Goal: Information Seeking & Learning: Learn about a topic

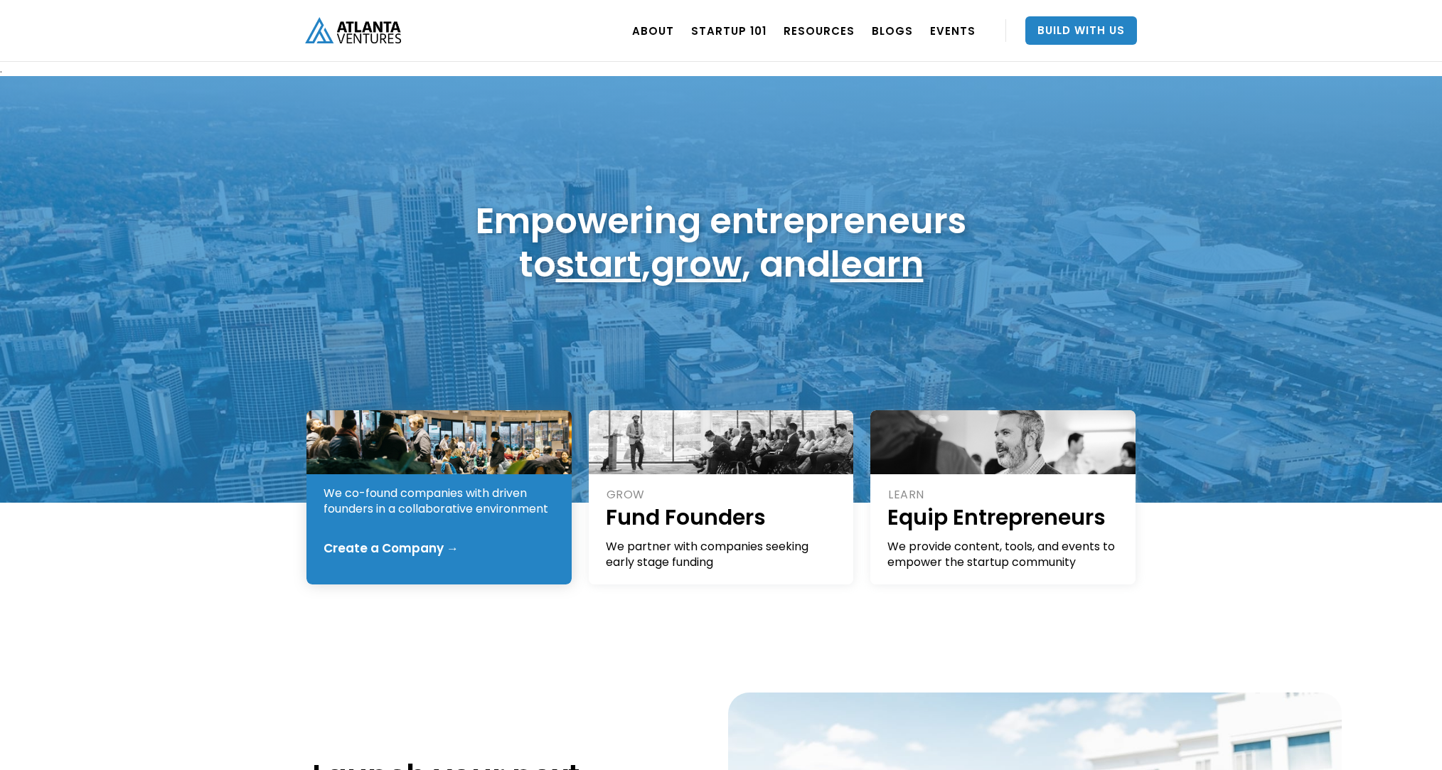
click at [445, 513] on div "We co-found companies with driven founders in a collaborative environment" at bounding box center [439, 500] width 232 height 31
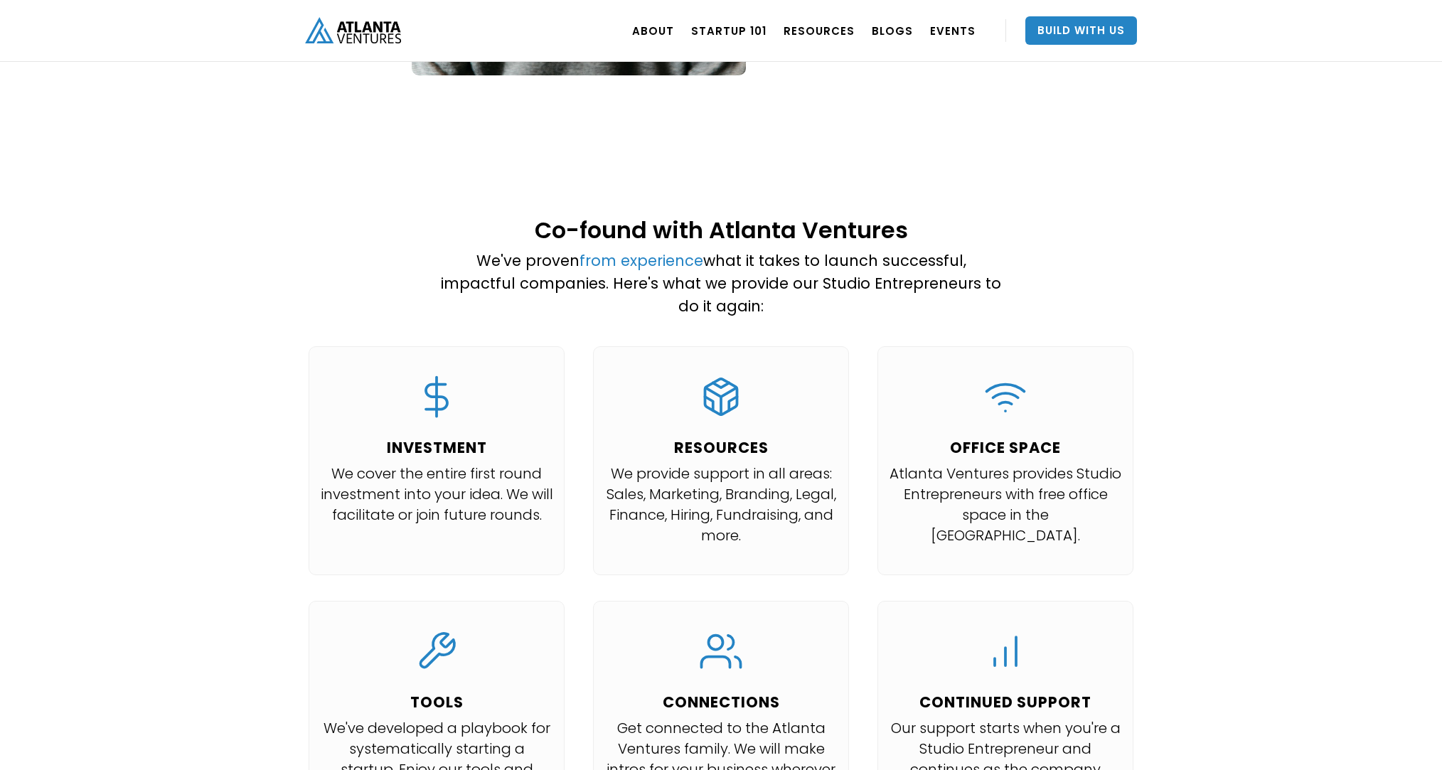
scroll to position [1134, 0]
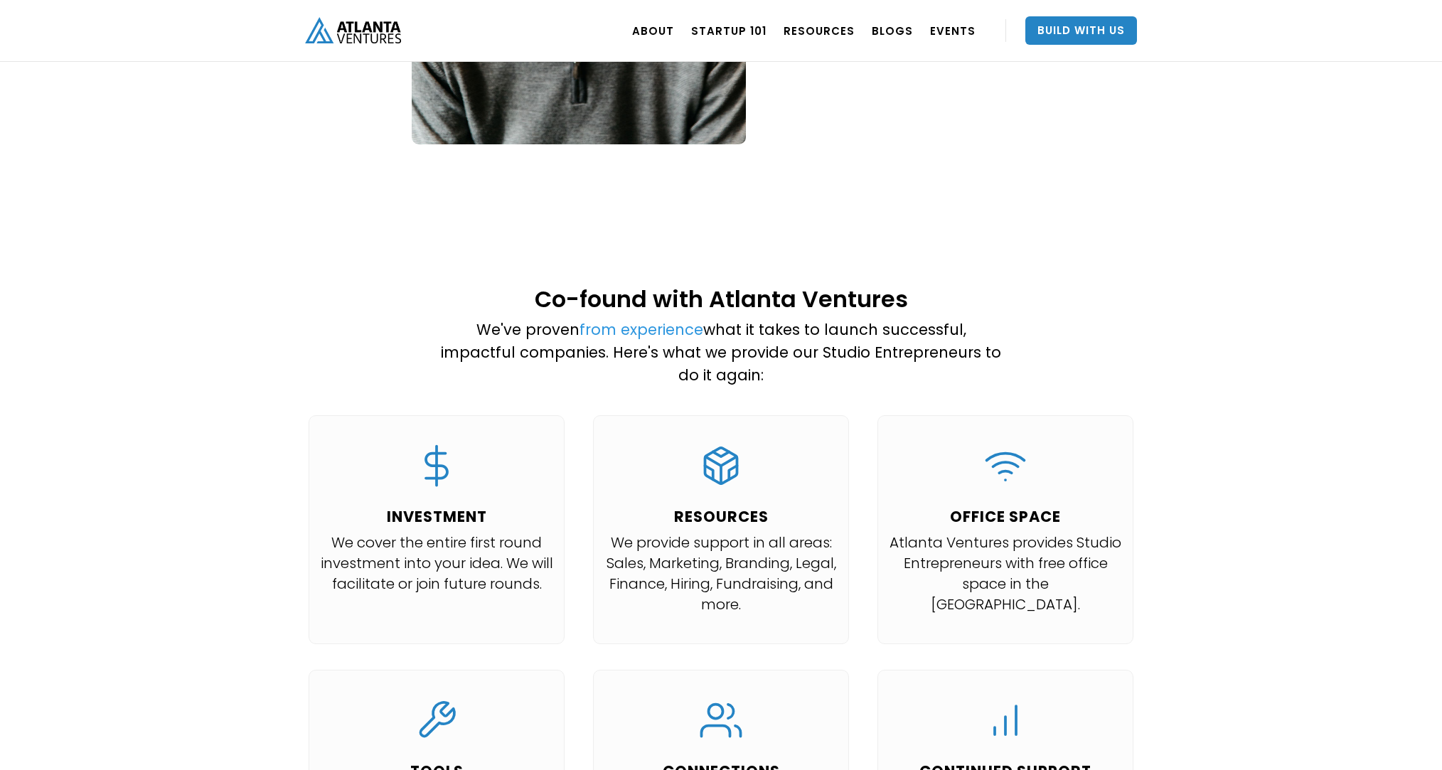
click at [618, 319] on link "from experience" at bounding box center [641, 329] width 124 height 21
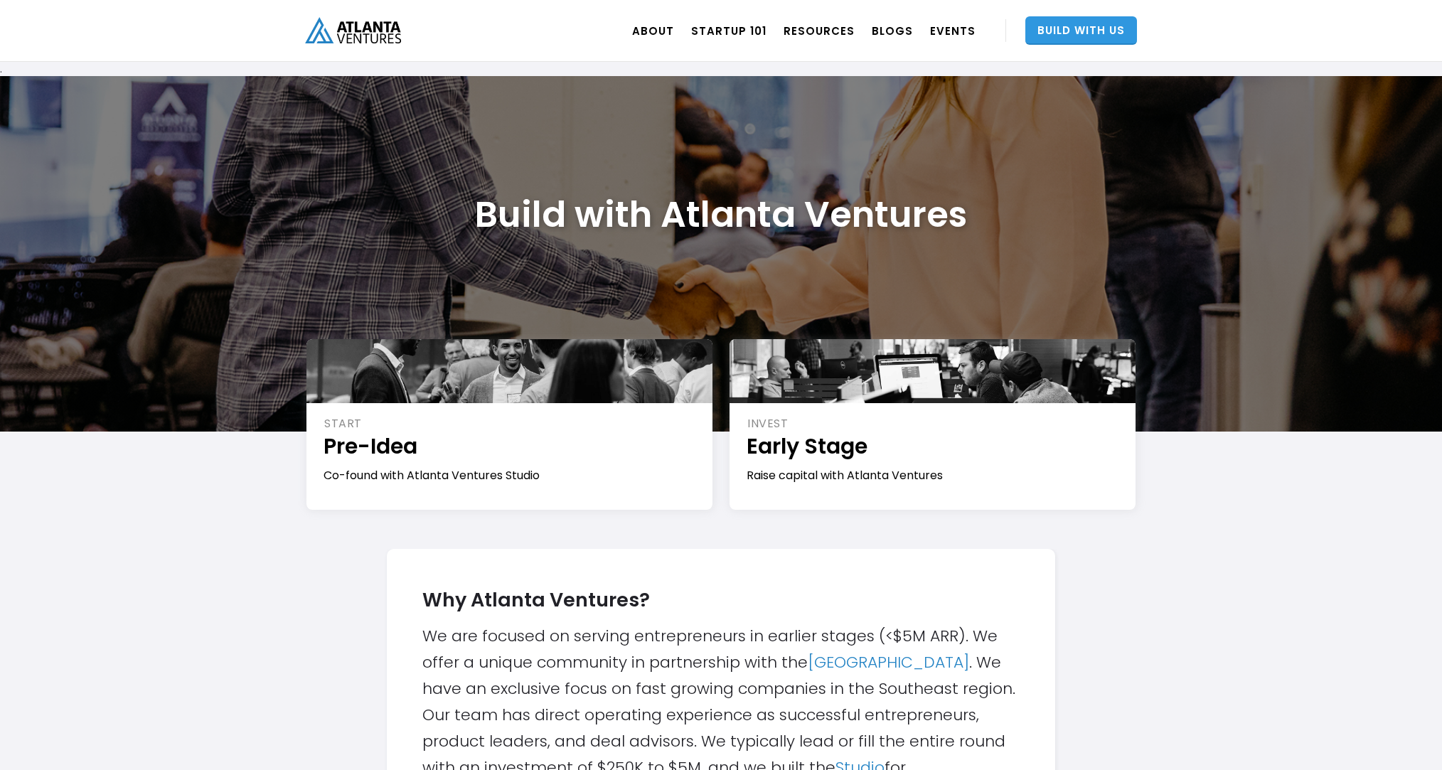
click at [1071, 28] on link "Build With Us" at bounding box center [1081, 30] width 112 height 28
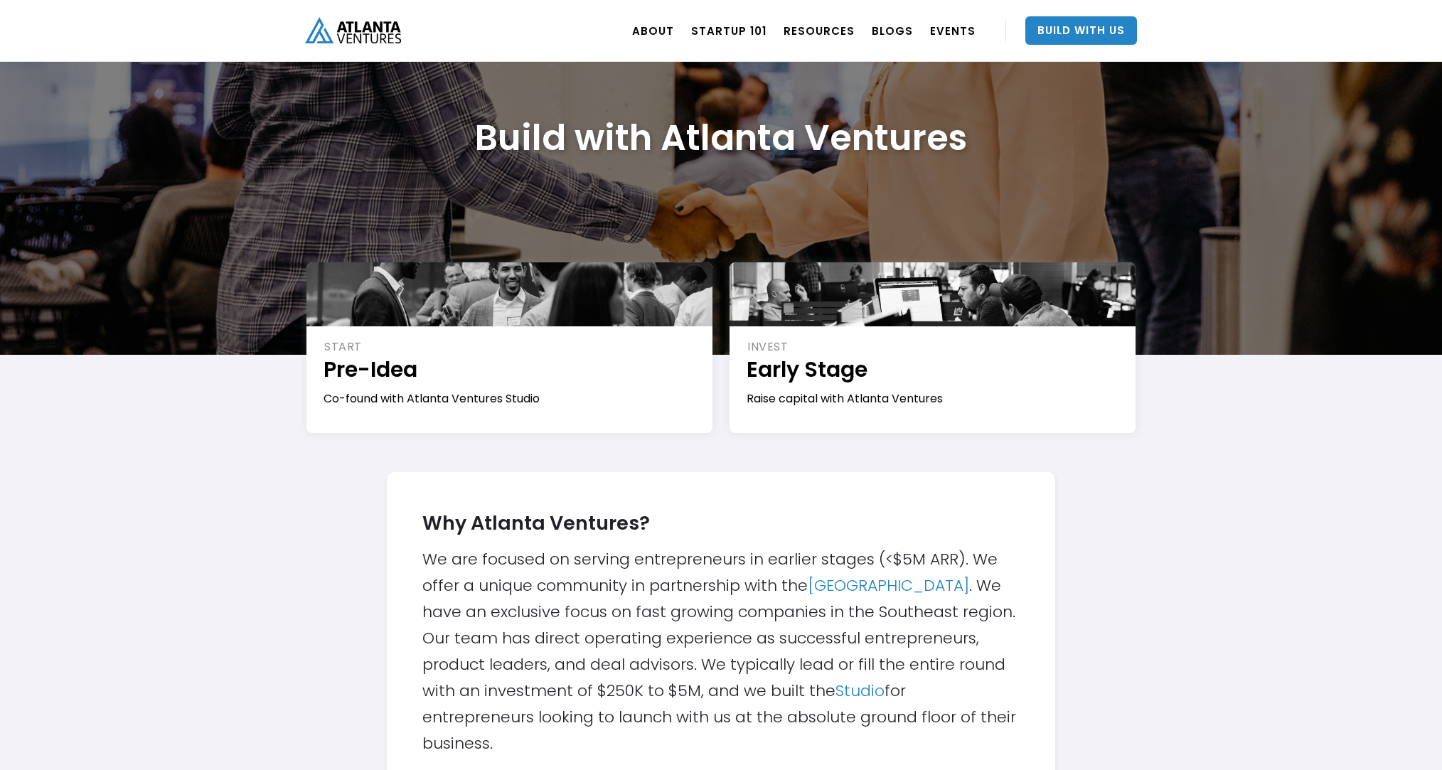
scroll to position [188, 0]
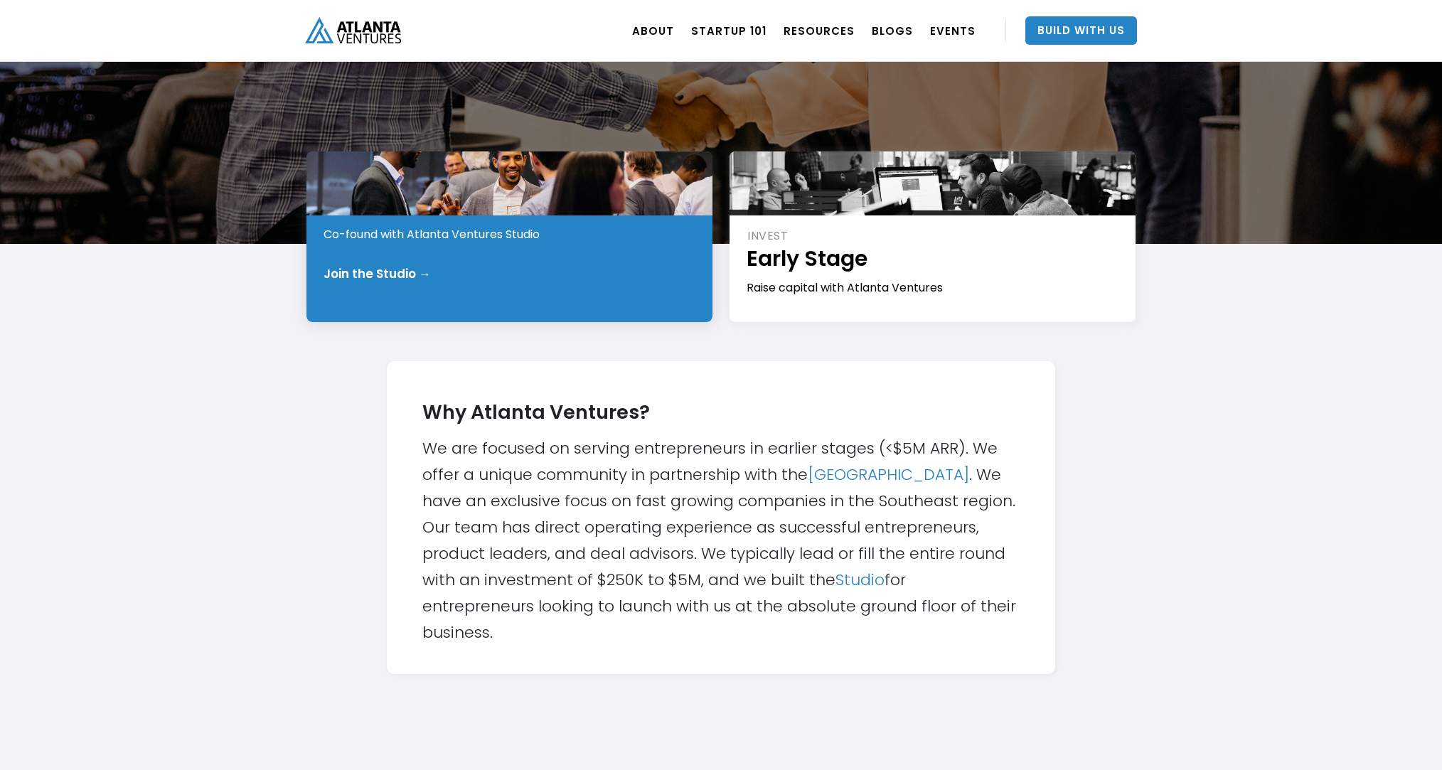
click at [410, 267] on div "Join the Studio →" at bounding box center [376, 274] width 107 height 14
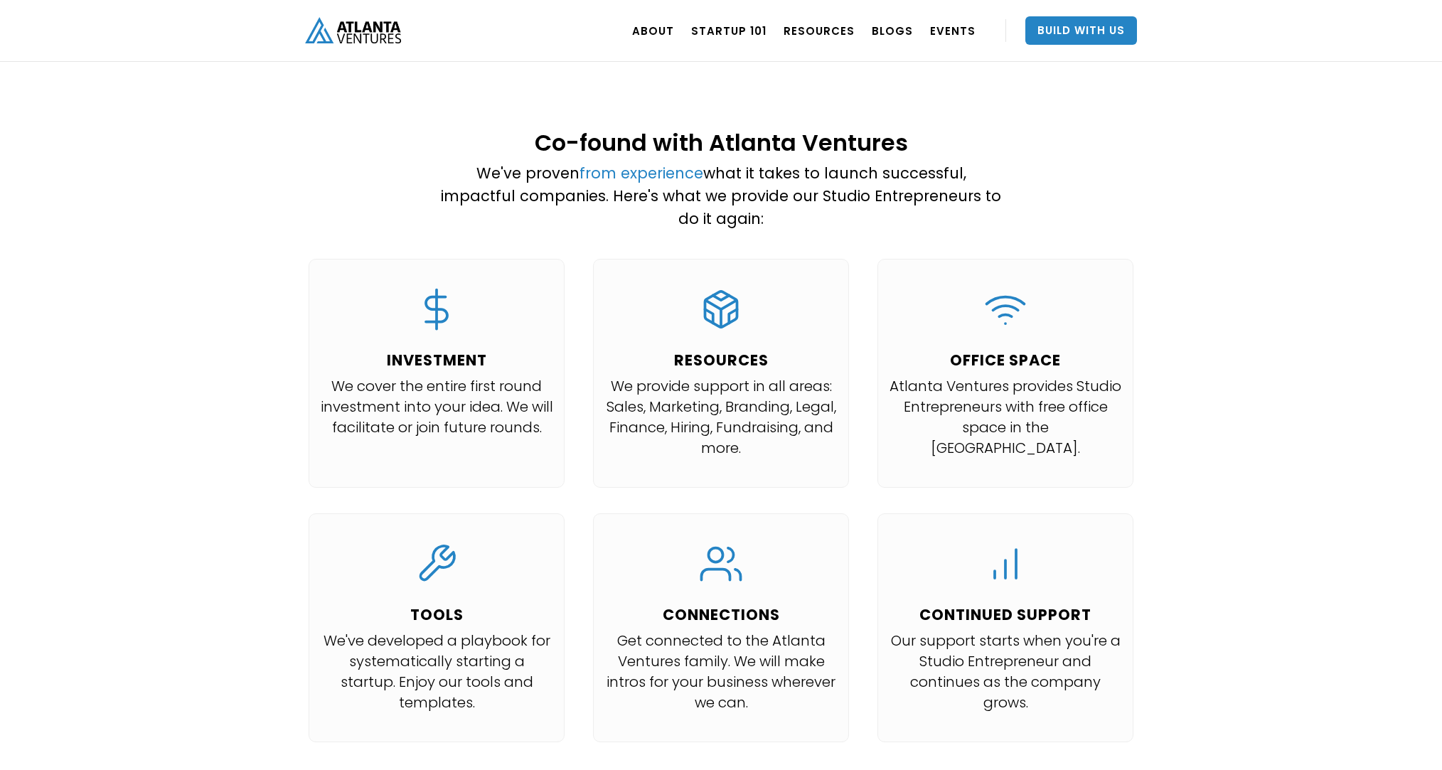
scroll to position [1291, 0]
click at [456, 166] on p "We've proven from experience what it takes to launch successful, impactful comp…" at bounding box center [721, 195] width 561 height 68
click at [579, 162] on link "from experience" at bounding box center [641, 172] width 124 height 21
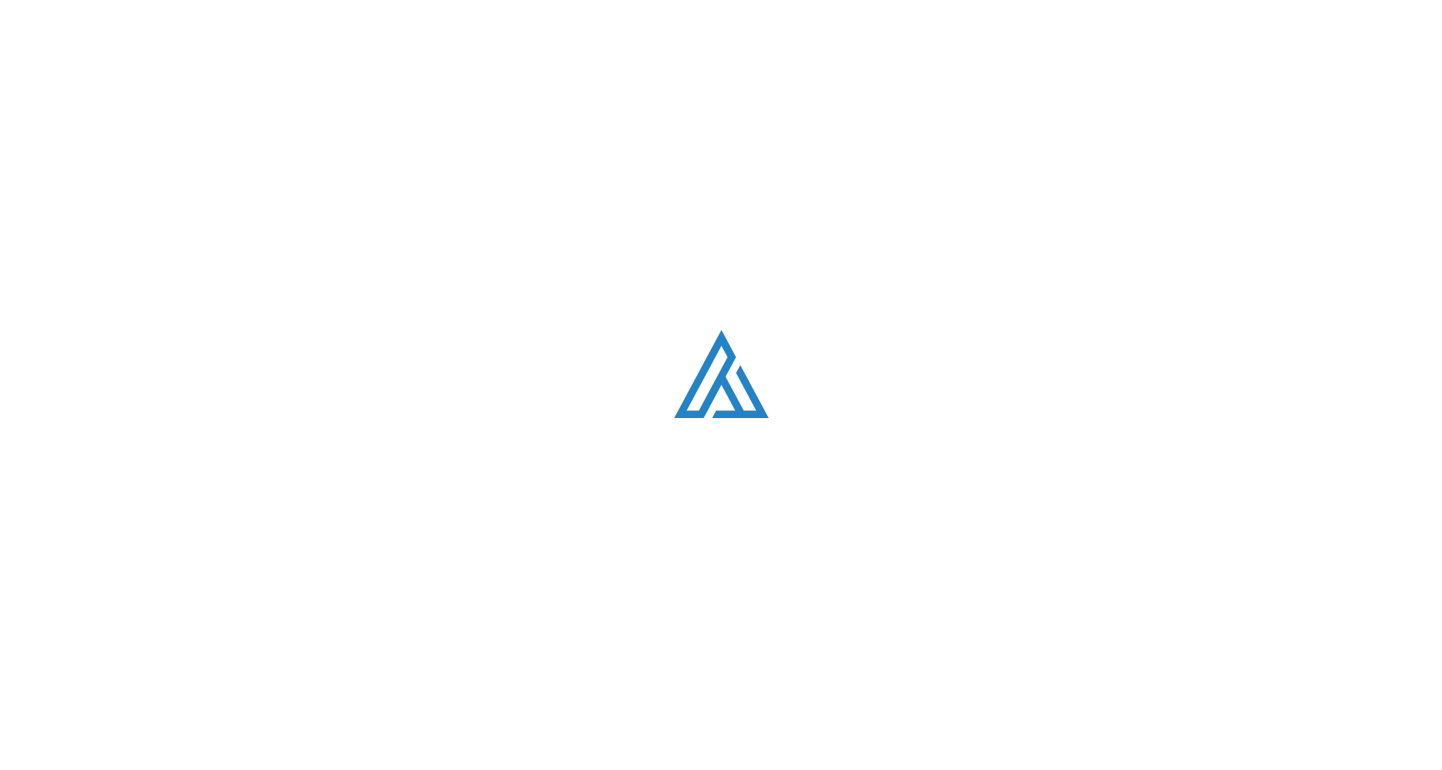
scroll to position [880, 0]
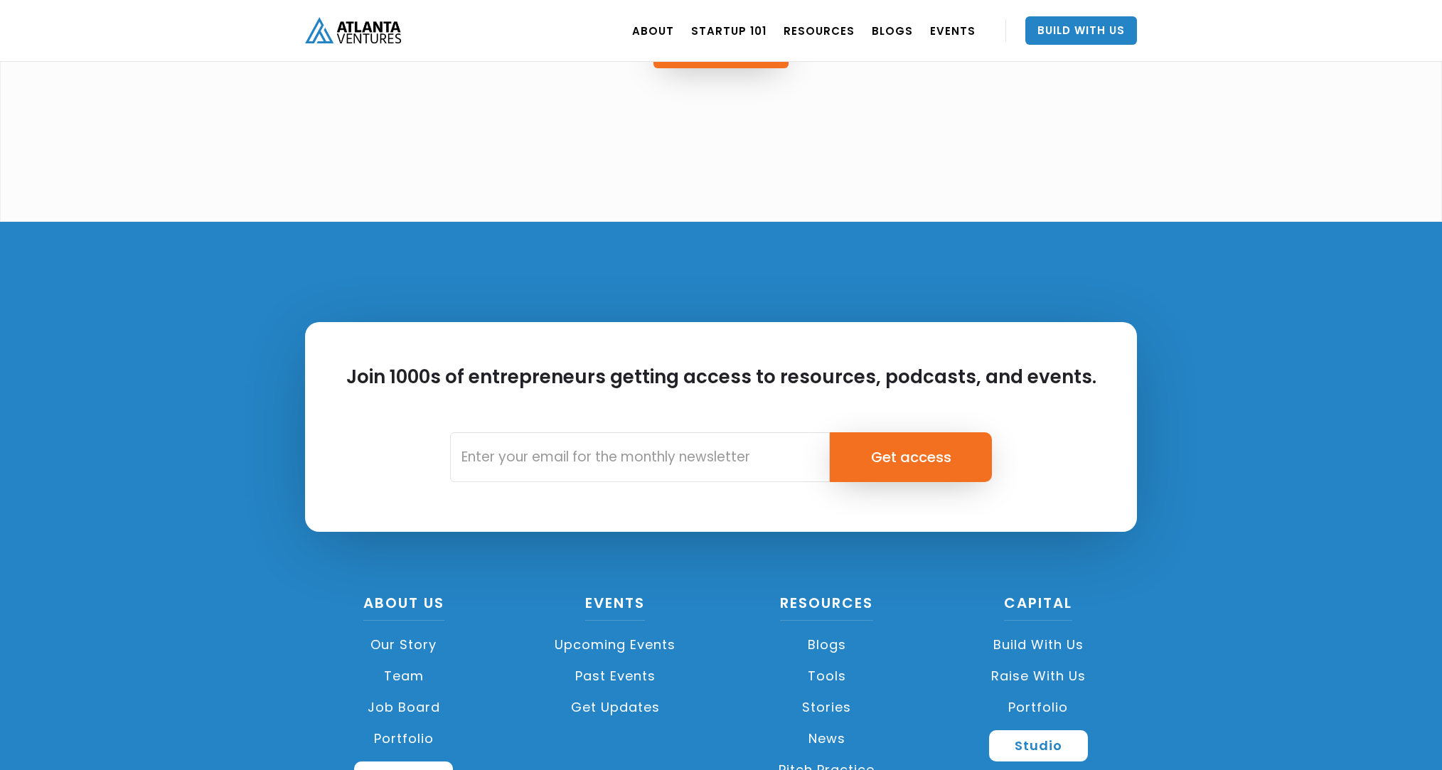
scroll to position [3836, 0]
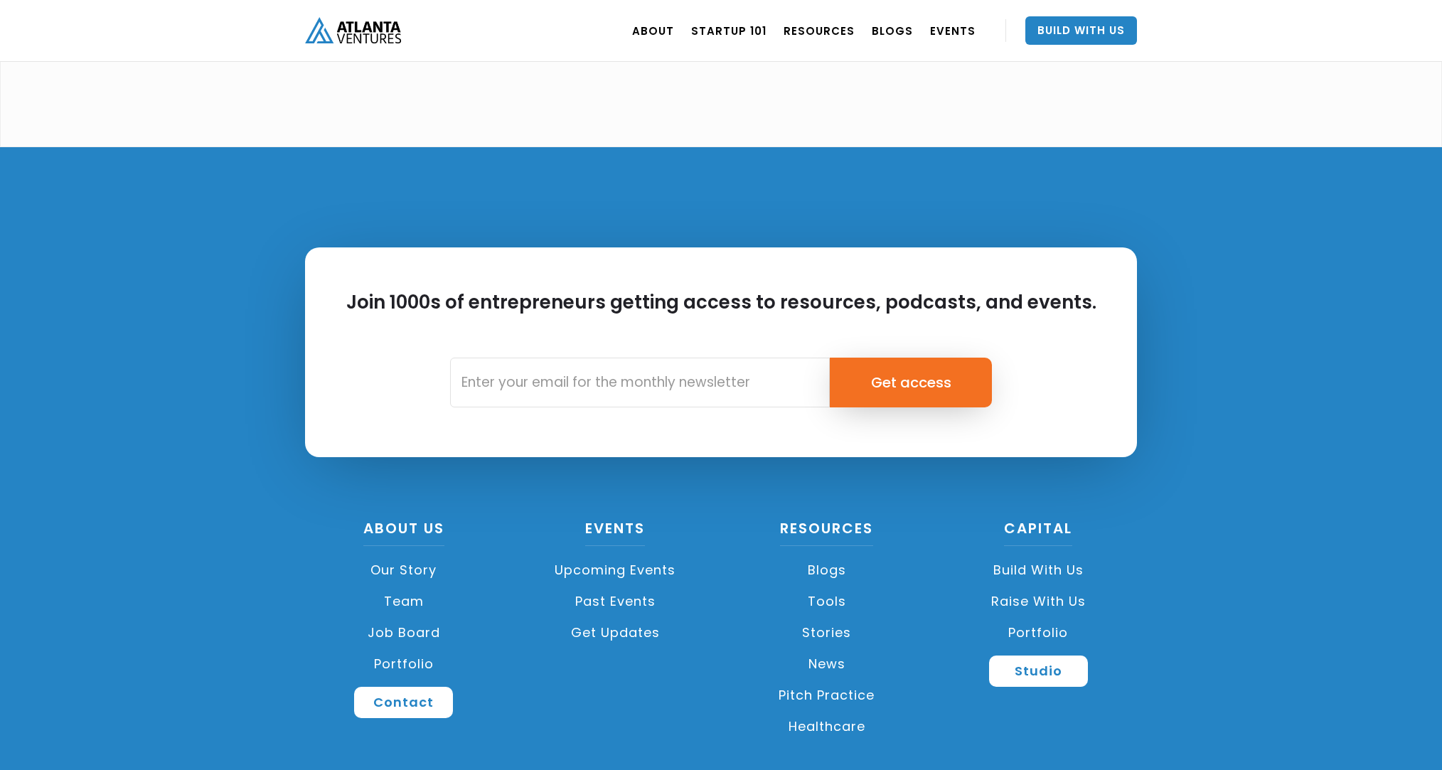
click at [1039, 554] on link "Build with us" at bounding box center [1039, 569] width 198 height 31
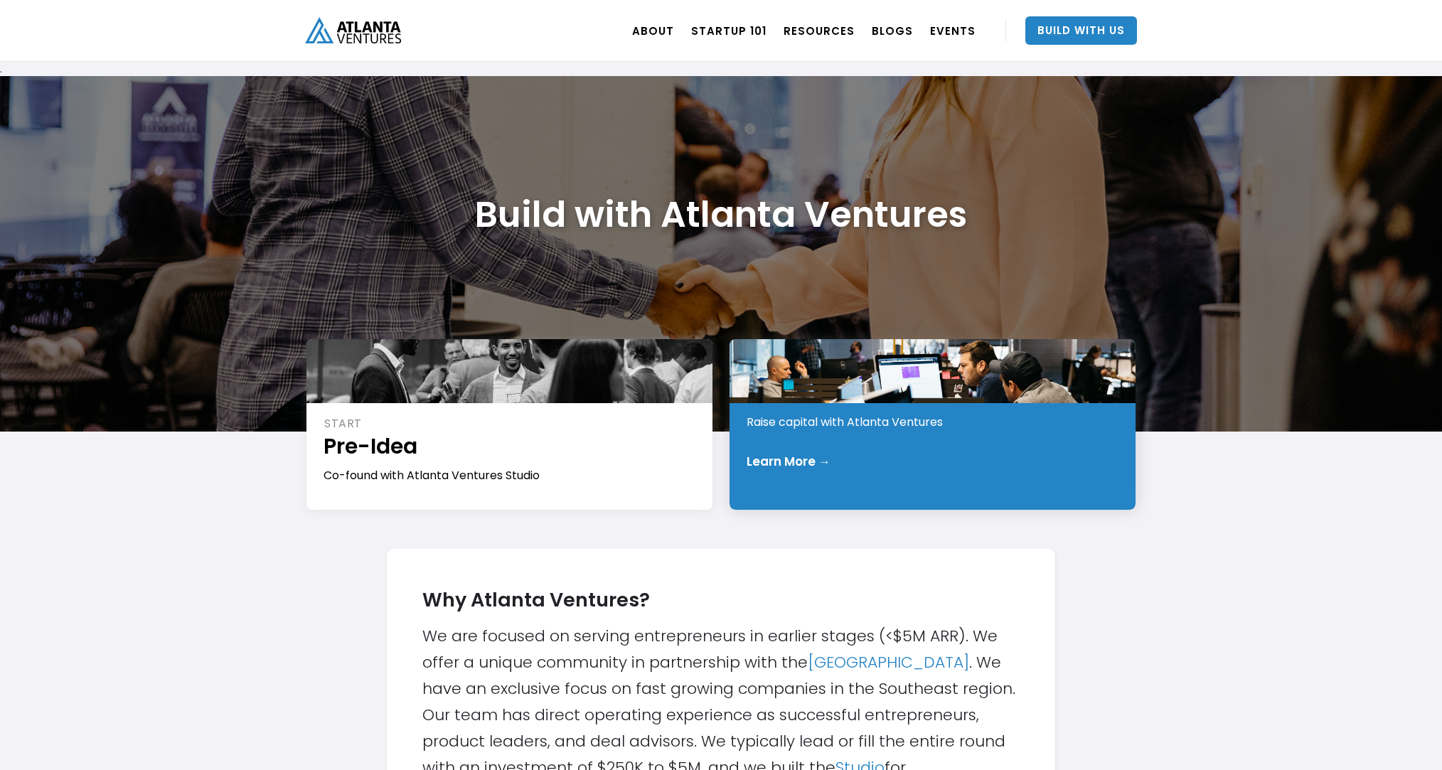
click at [869, 436] on div "INVEST Early Stage Raise capital with Atlanta Ventures Learn More →" at bounding box center [932, 424] width 406 height 171
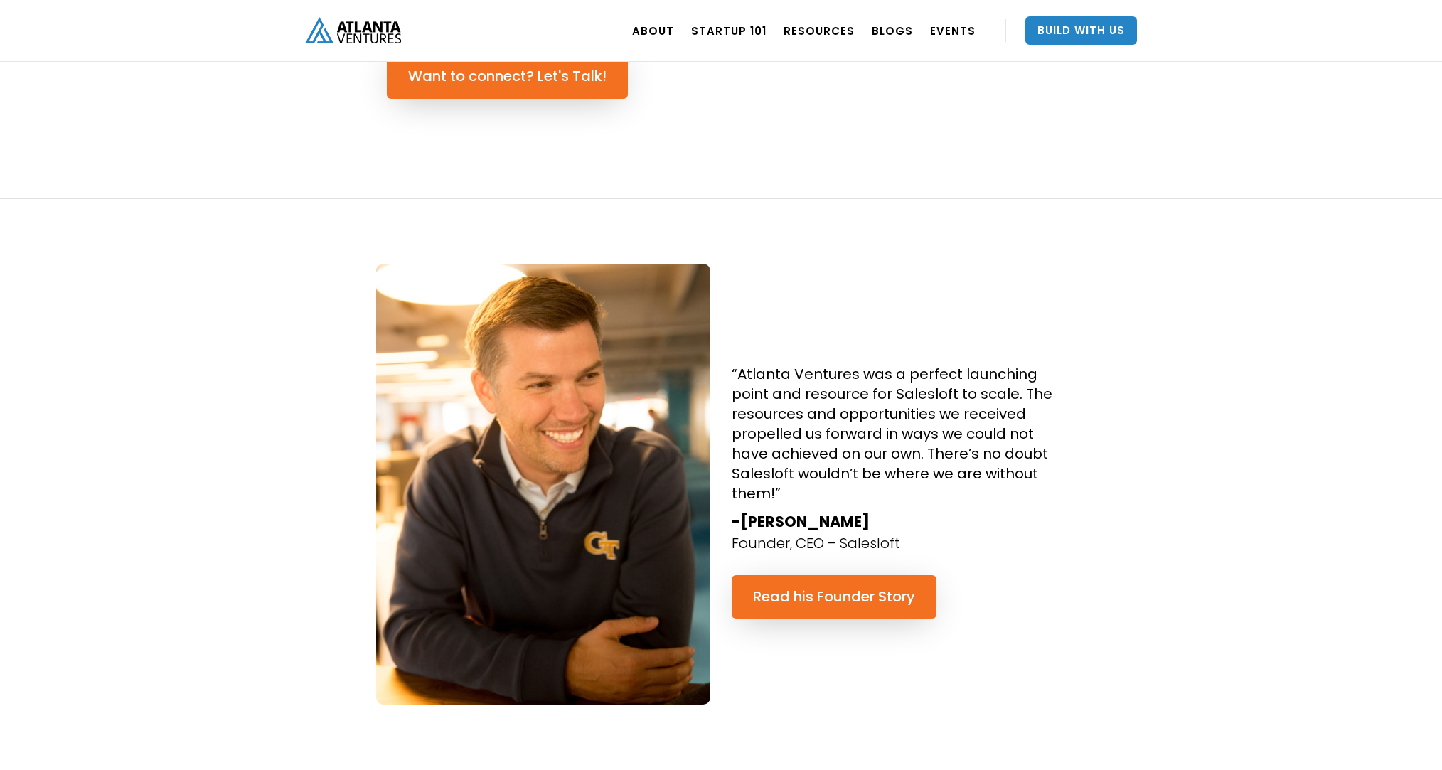
scroll to position [1222, 0]
click at [249, 370] on div "“Atlanta Ventures was a perfect launching point and resource for Salesloft to s…" at bounding box center [721, 495] width 1442 height 590
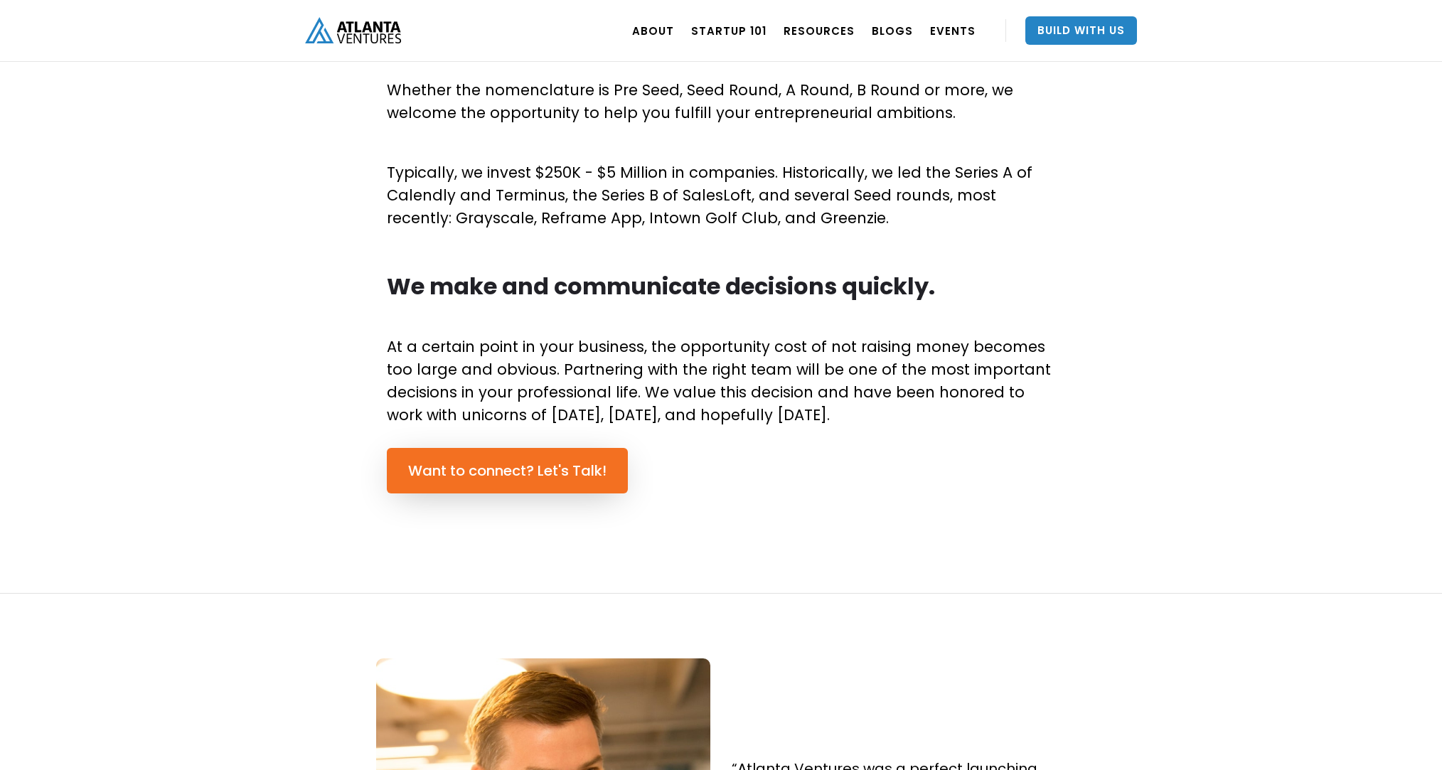
scroll to position [827, 0]
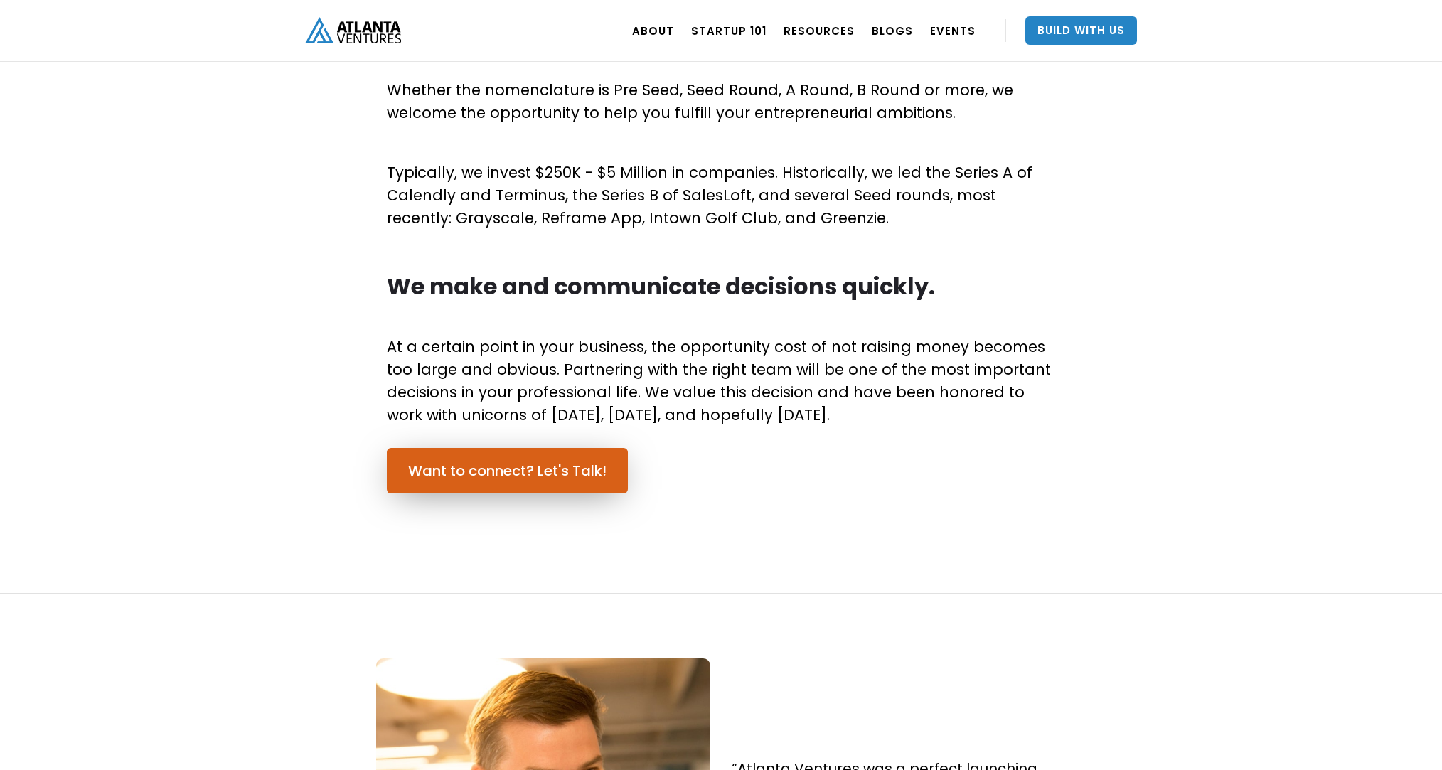
click at [475, 476] on link "Want to connect? Let's Talk!" at bounding box center [507, 470] width 241 height 45
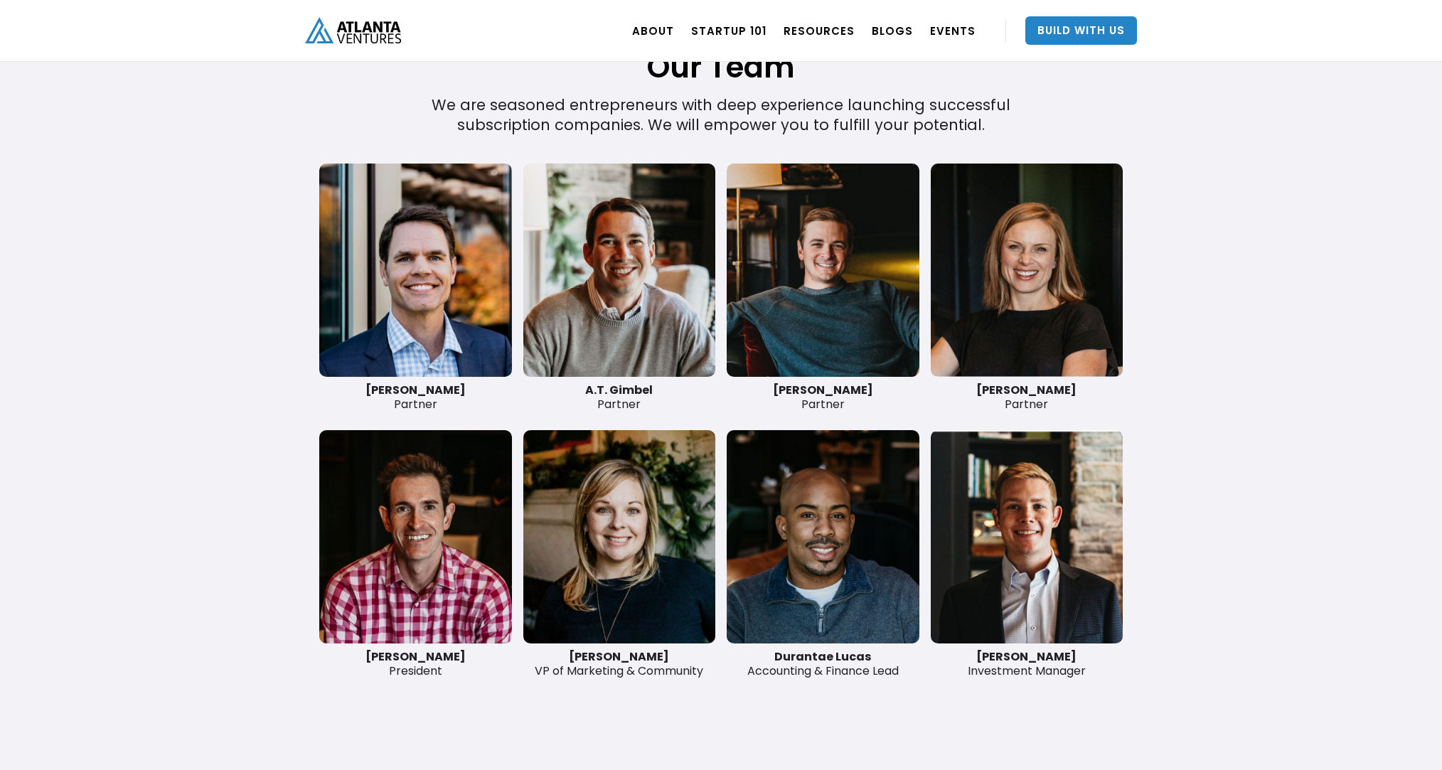
scroll to position [3285, 0]
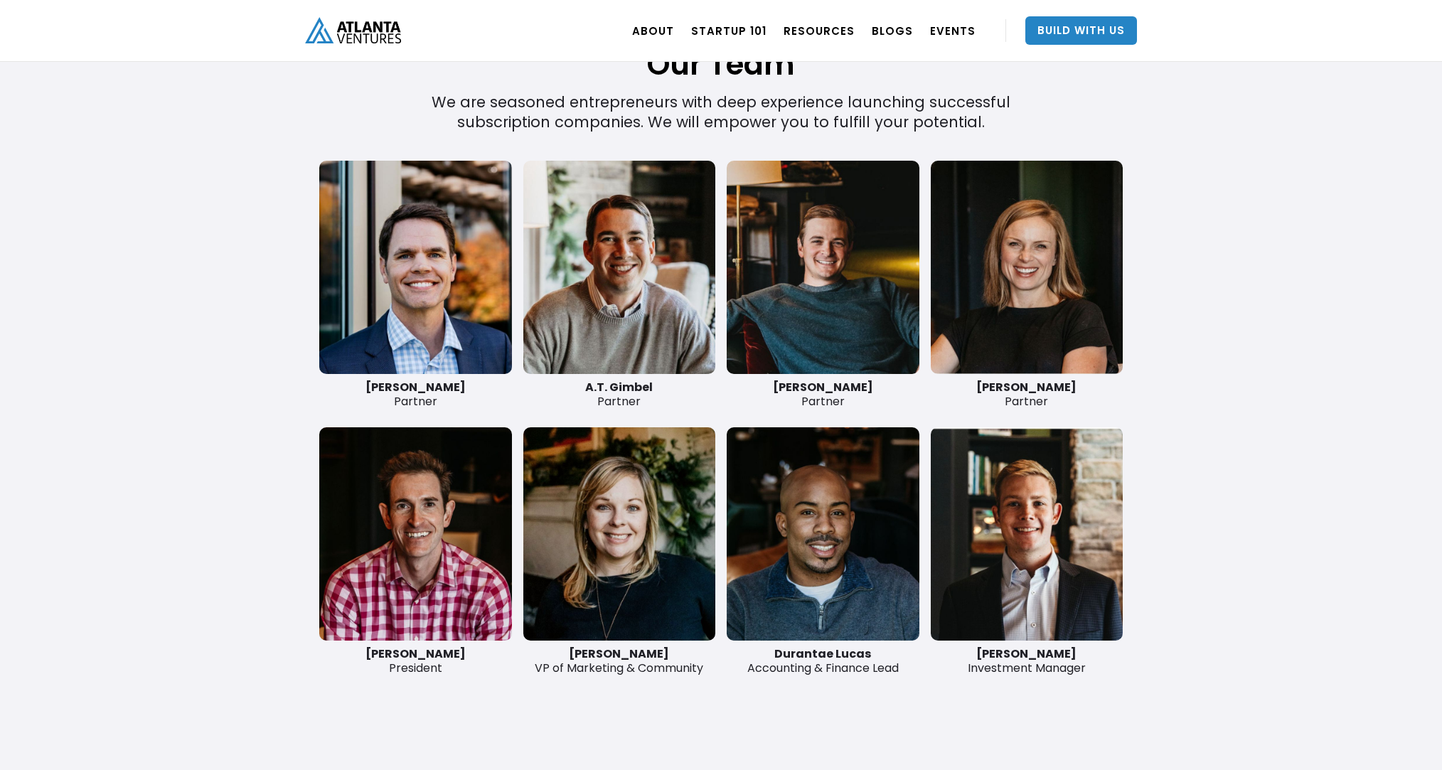
click at [584, 279] on link at bounding box center [619, 267] width 193 height 213
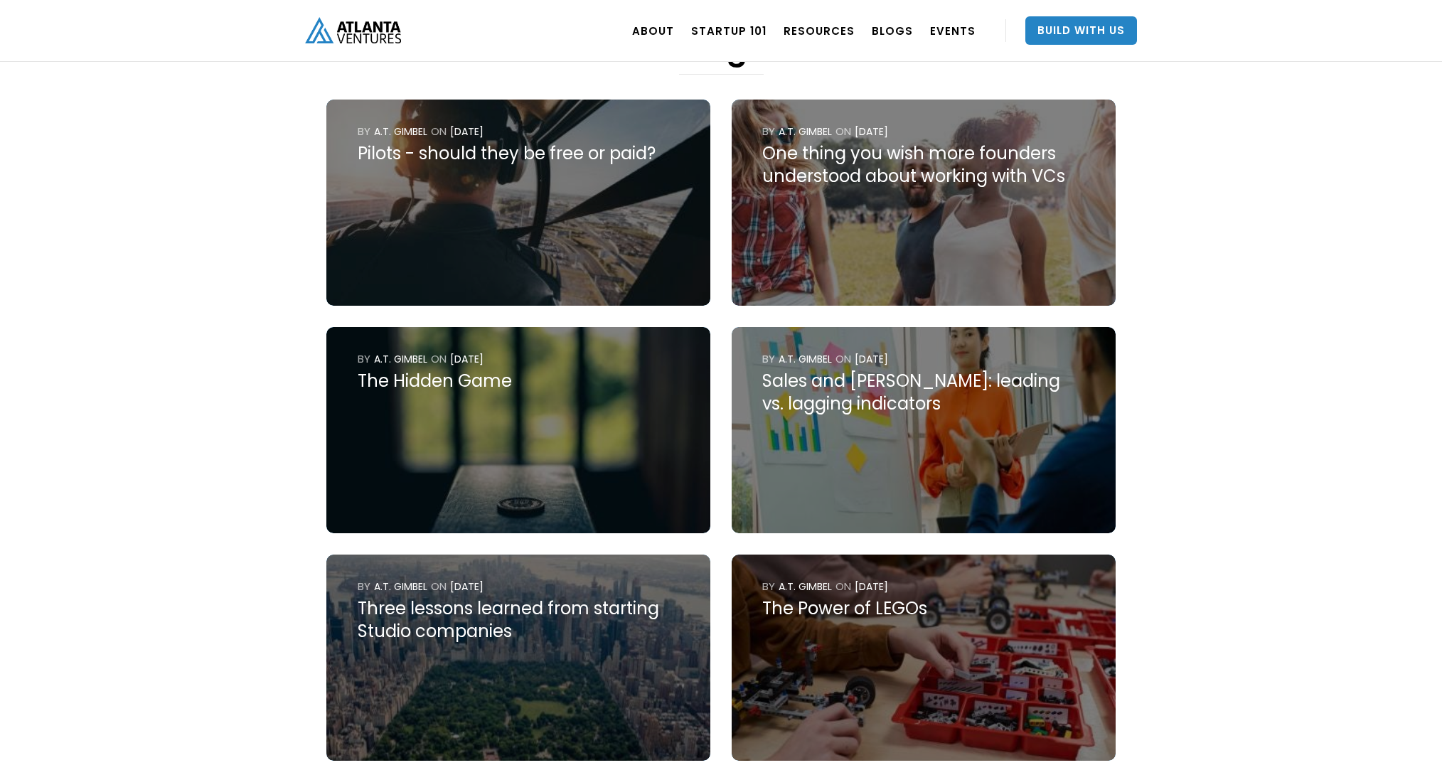
scroll to position [662, 0]
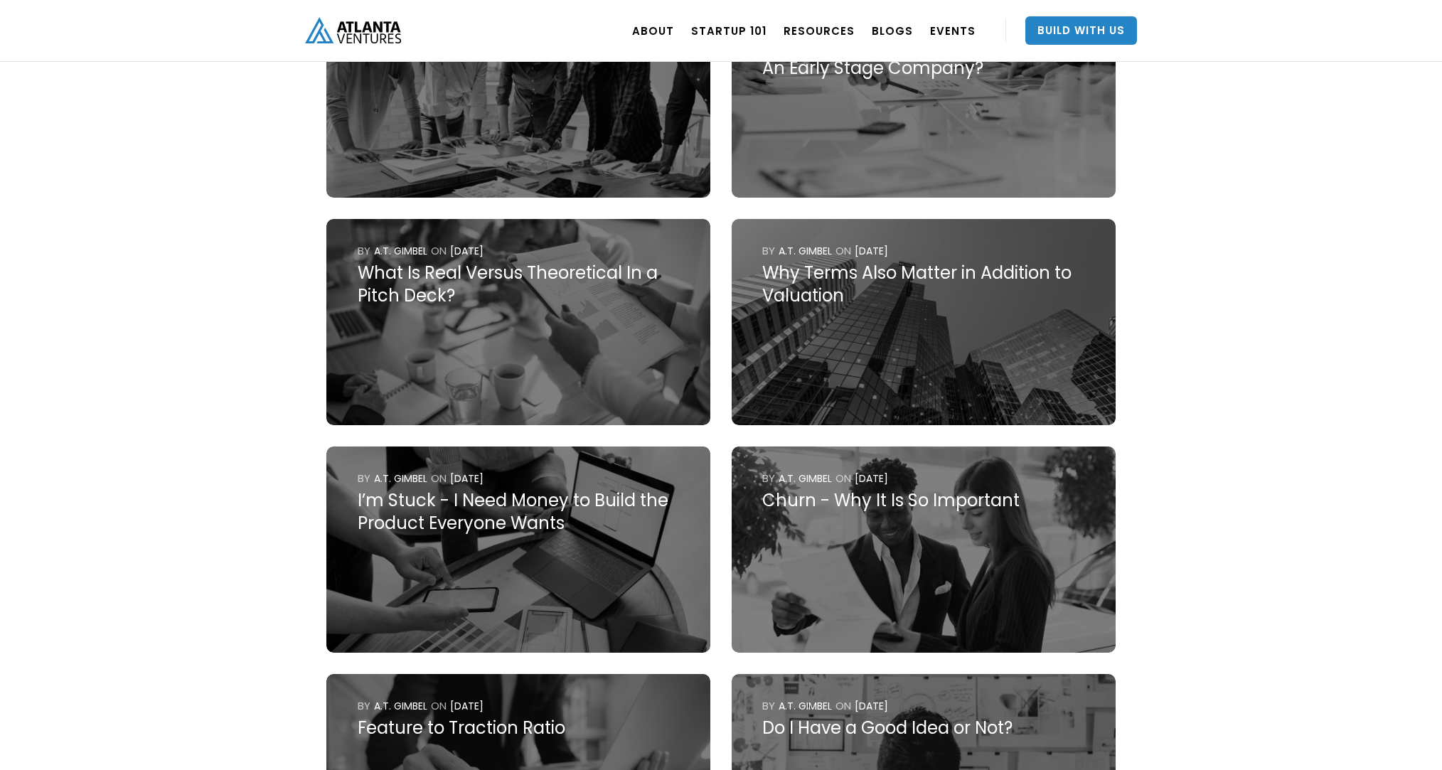
scroll to position [4462, 0]
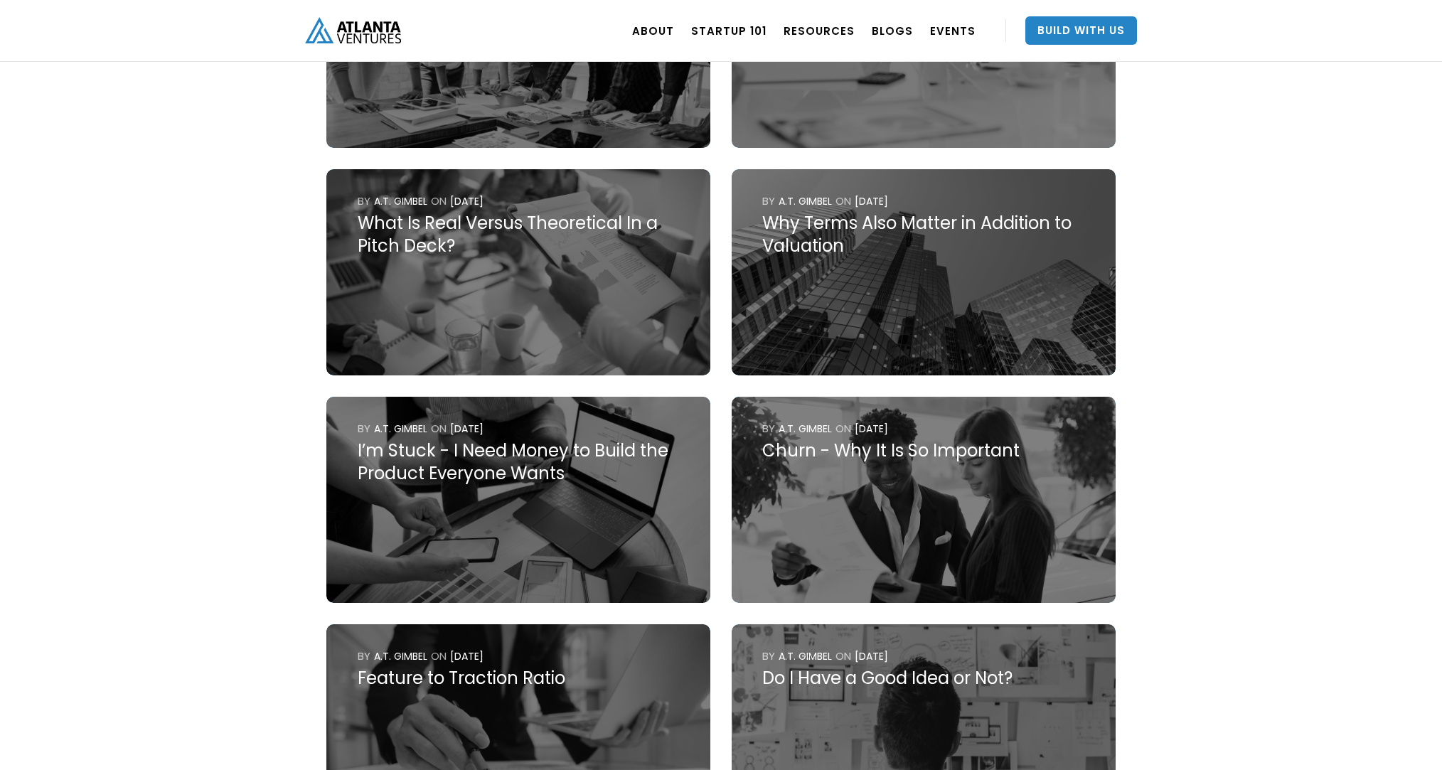
click at [535, 483] on div "I’m Stuck - I Need Money to Build the Product Everyone Wants" at bounding box center [519, 461] width 322 height 45
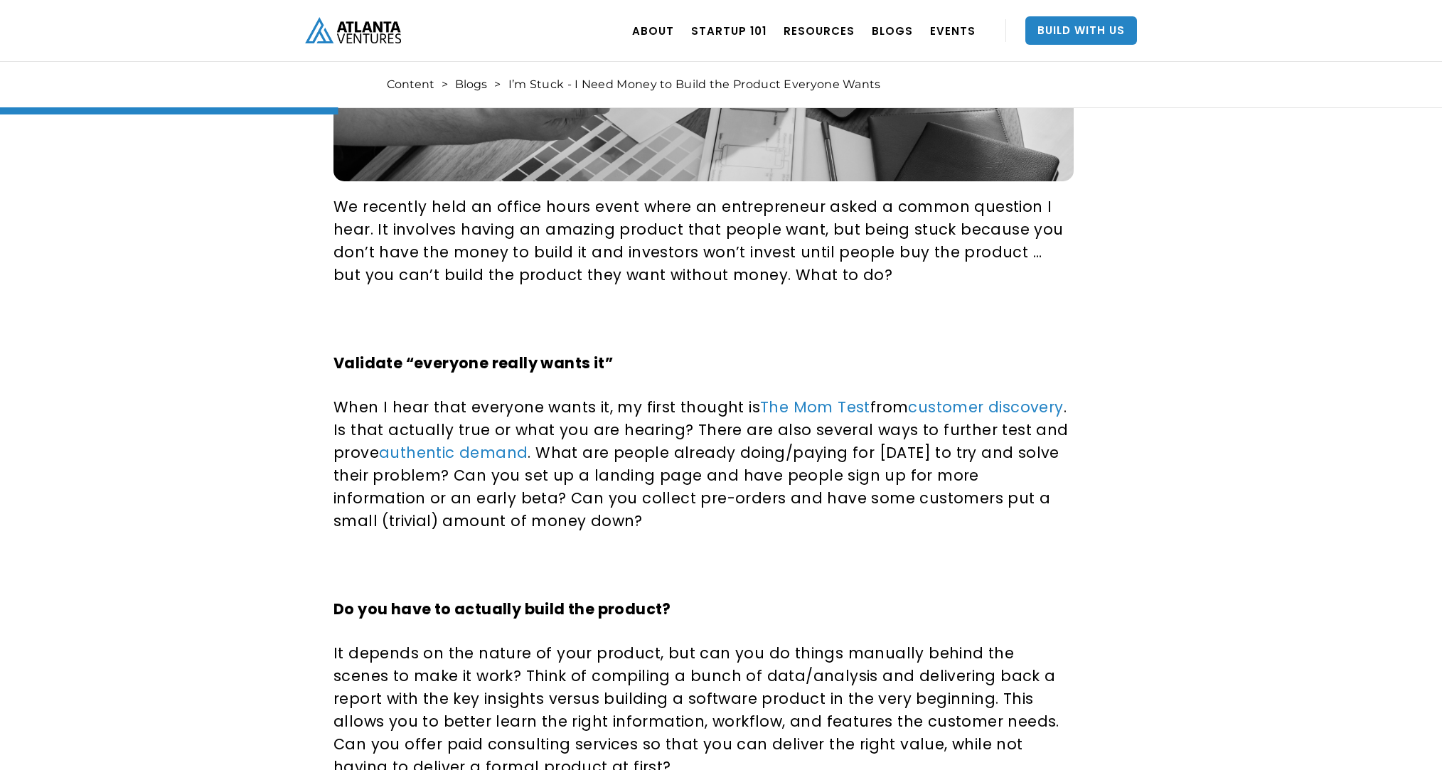
scroll to position [589, 0]
click at [967, 451] on p "When I hear that everyone wants it, my first thought is The Mom Test from custo…" at bounding box center [700, 463] width 735 height 136
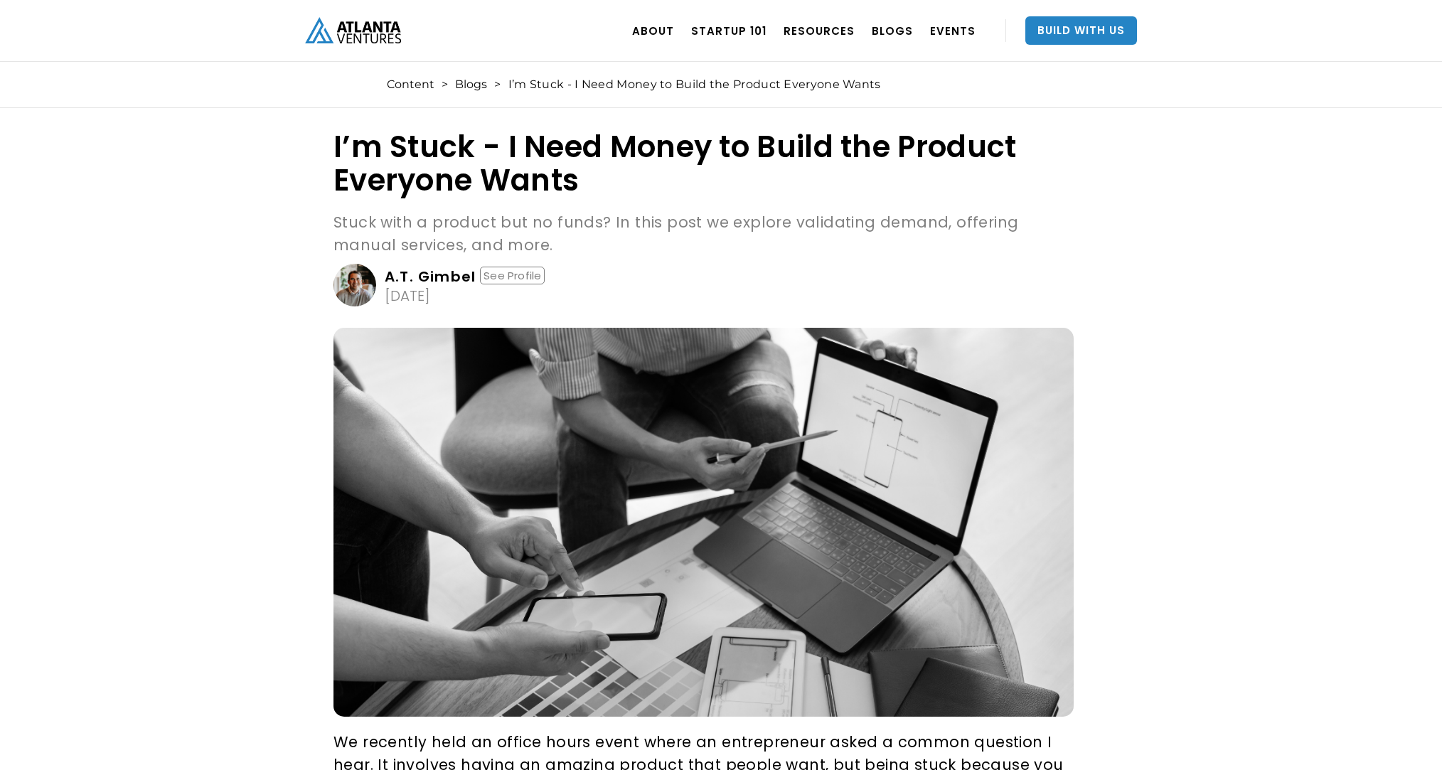
scroll to position [0, 0]
